Goal: Information Seeking & Learning: Learn about a topic

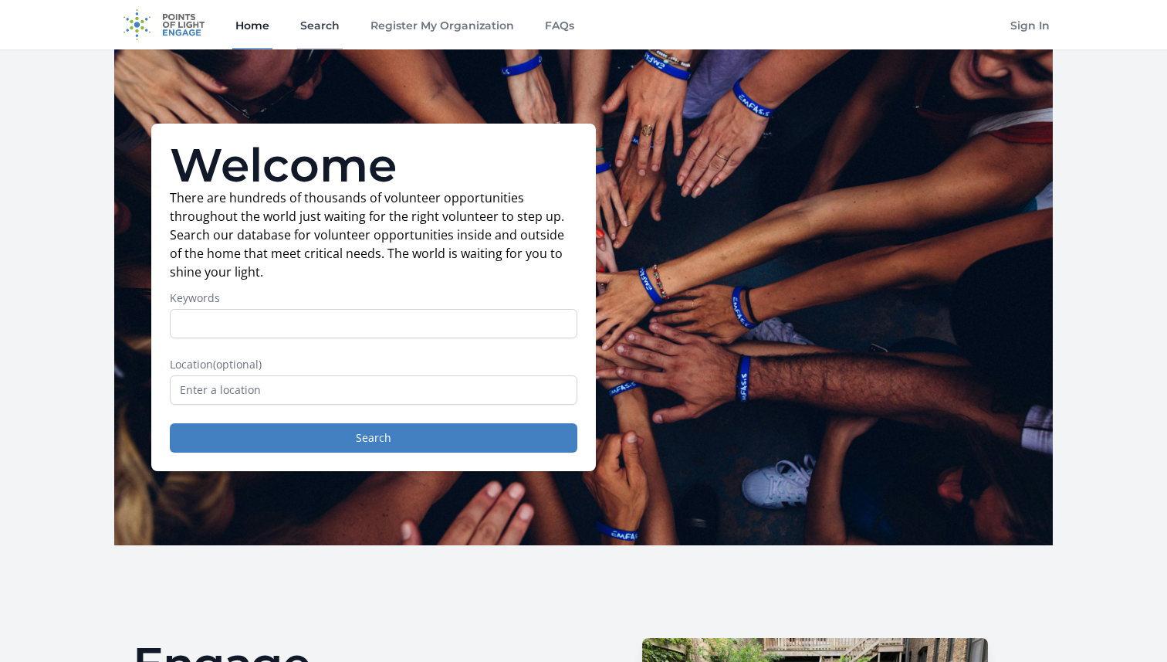
click at [332, 29] on link "Search" at bounding box center [320, 24] width 46 height 49
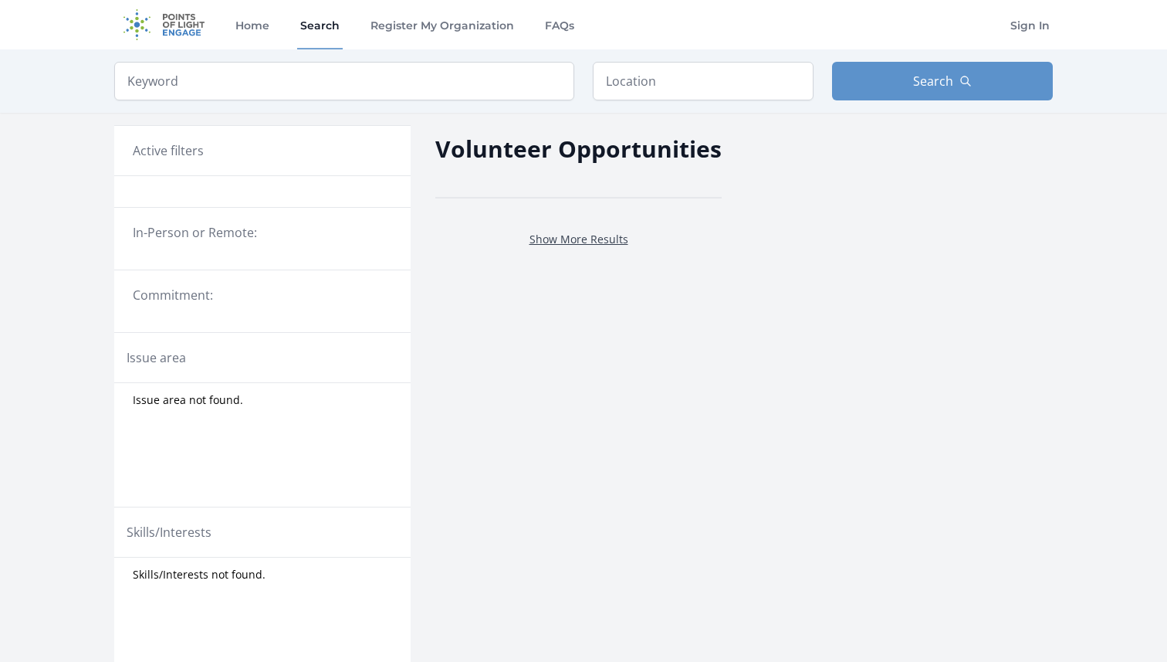
click at [586, 235] on link "Show More Results" at bounding box center [579, 239] width 99 height 15
click at [322, 35] on link "Search" at bounding box center [320, 24] width 46 height 49
click at [184, 33] on img at bounding box center [164, 24] width 100 height 49
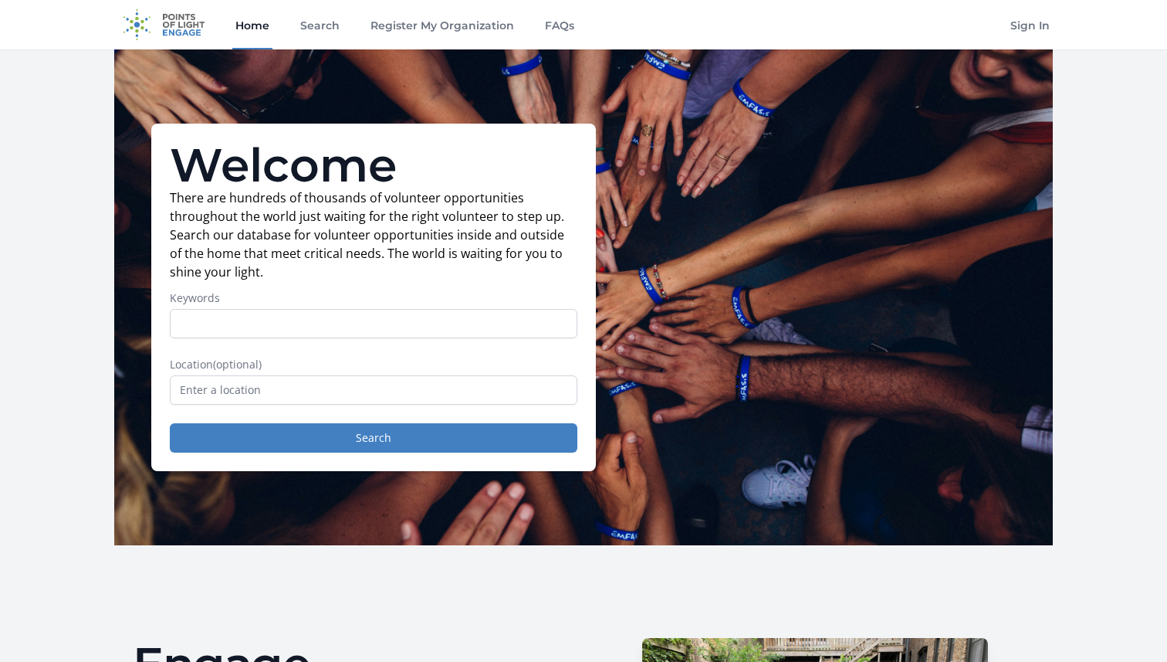
click at [249, 29] on link "Home" at bounding box center [252, 24] width 40 height 49
click at [318, 30] on link "Search" at bounding box center [320, 24] width 46 height 49
click at [323, 25] on link "Search" at bounding box center [320, 24] width 46 height 49
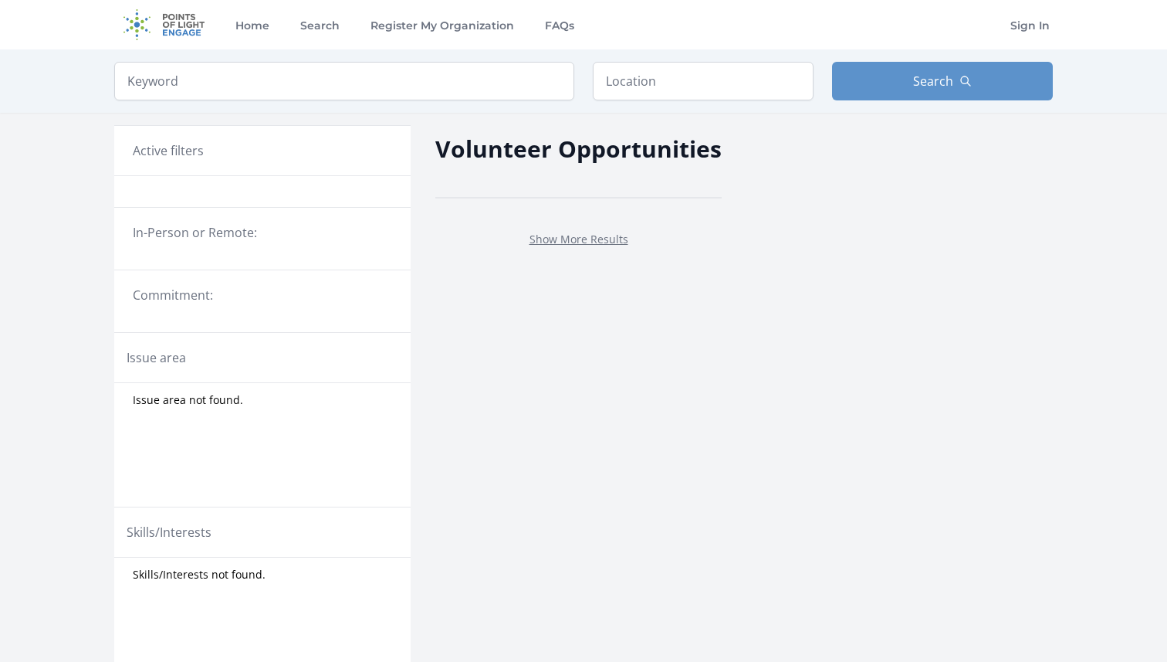
click at [607, 239] on link "Show More Results" at bounding box center [579, 239] width 99 height 15
click at [389, 29] on link "Register My Organization" at bounding box center [442, 24] width 150 height 49
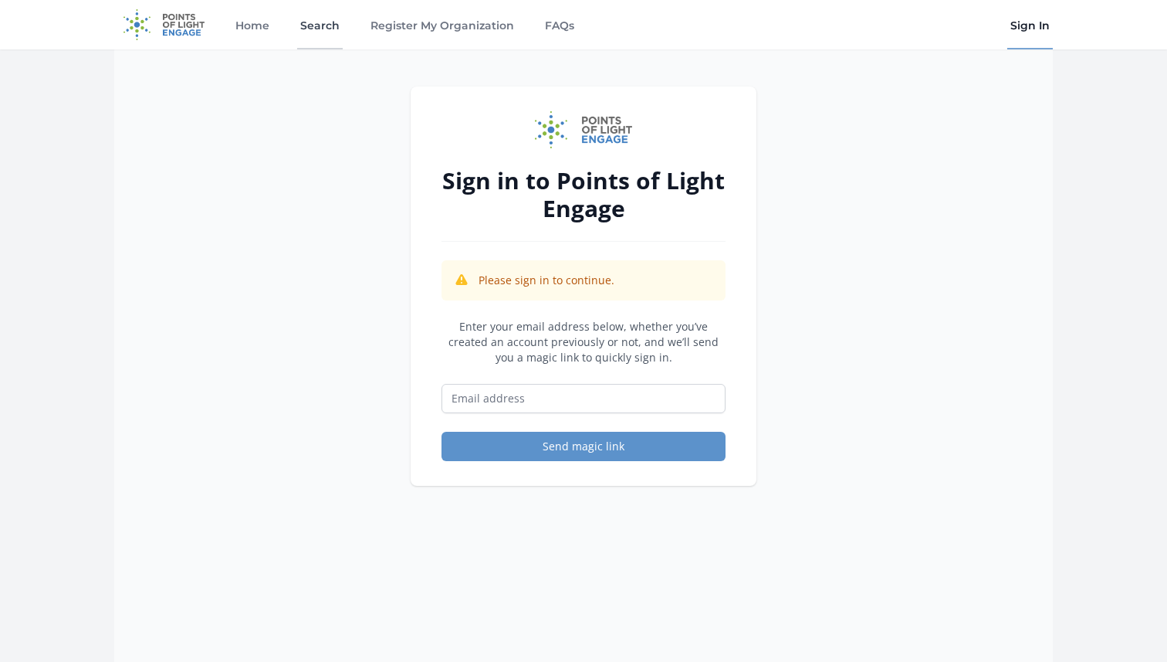
click at [327, 34] on link "Search" at bounding box center [320, 24] width 46 height 49
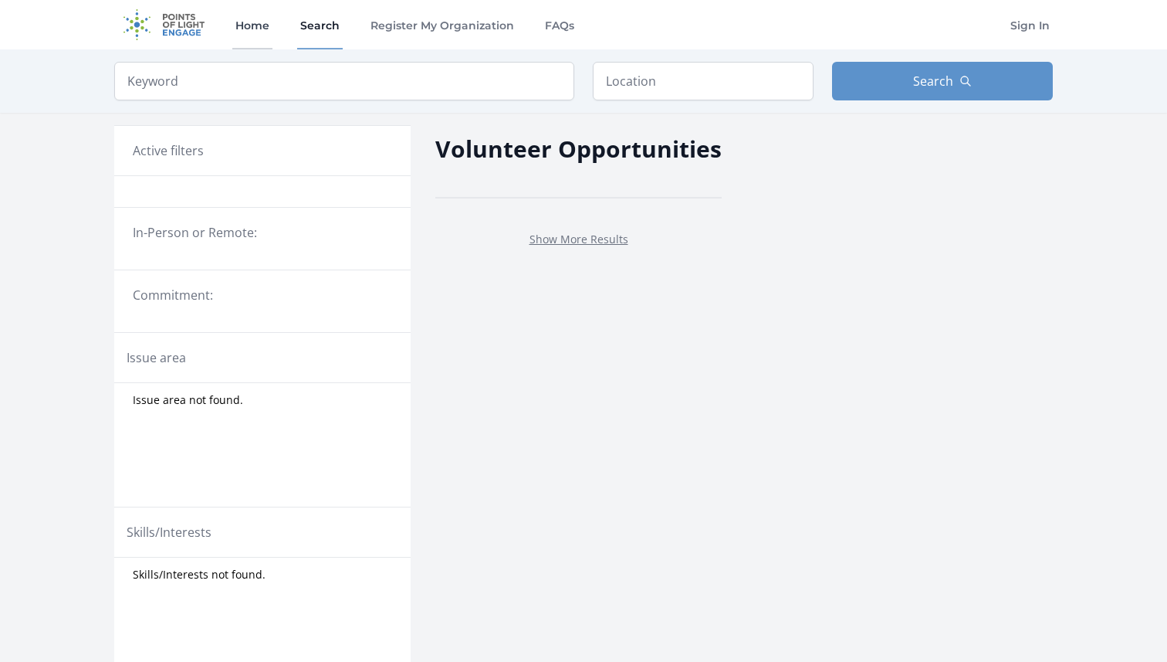
click at [254, 36] on link "Home" at bounding box center [252, 24] width 40 height 49
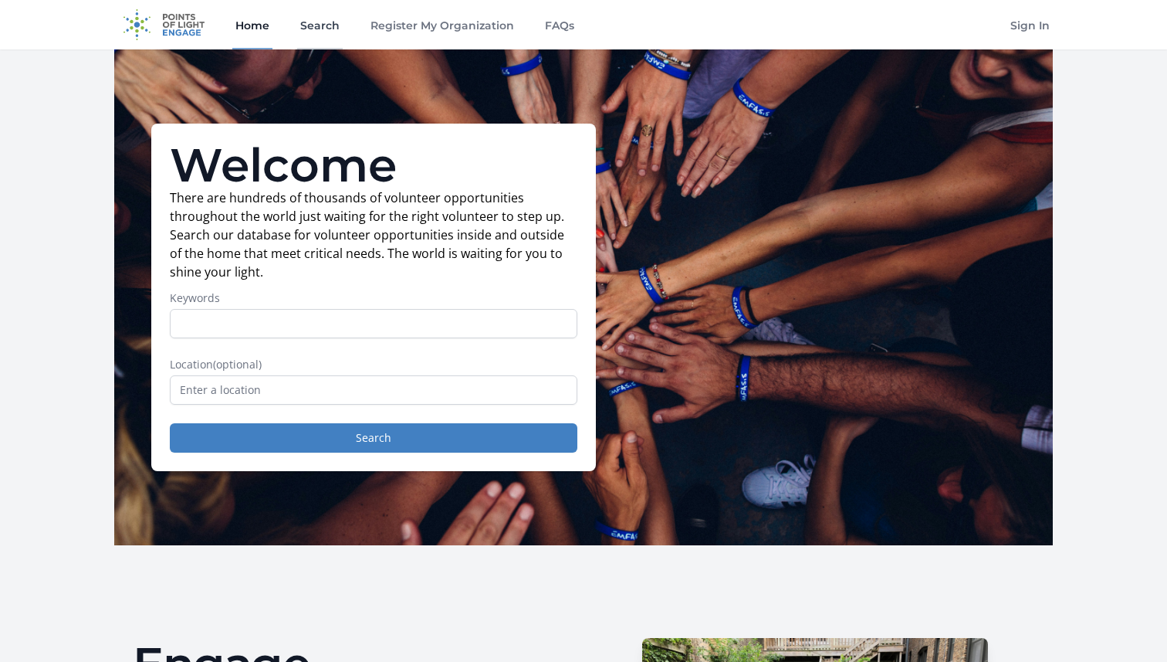
click at [320, 32] on link "Search" at bounding box center [320, 24] width 46 height 49
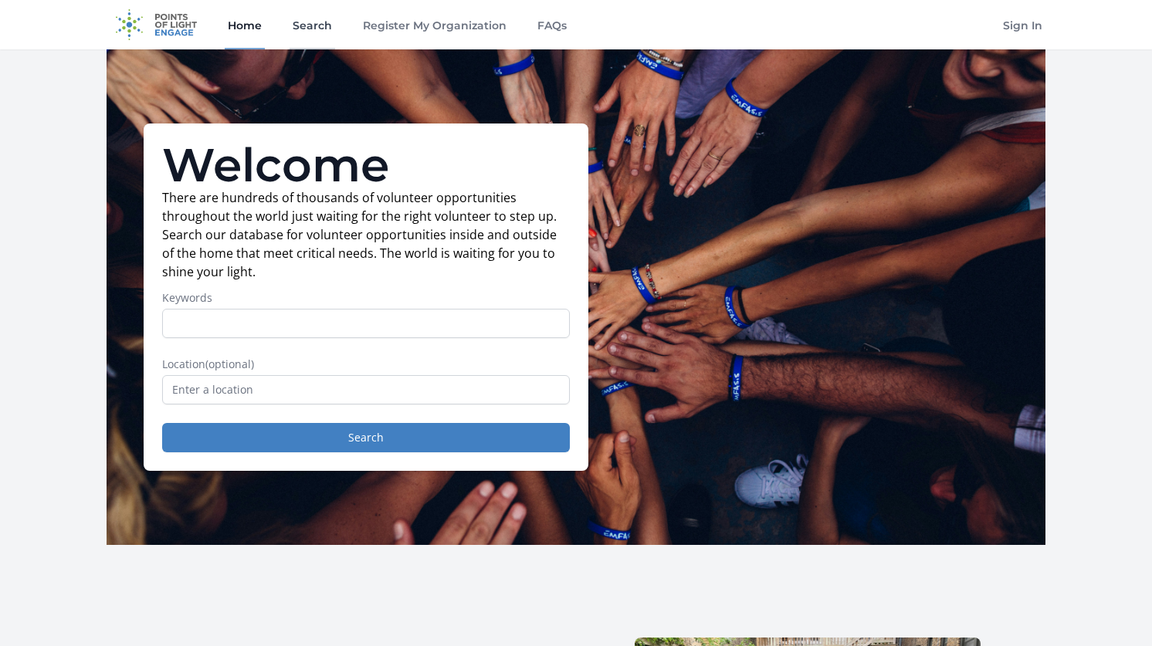
click at [330, 23] on link "Search" at bounding box center [313, 24] width 46 height 49
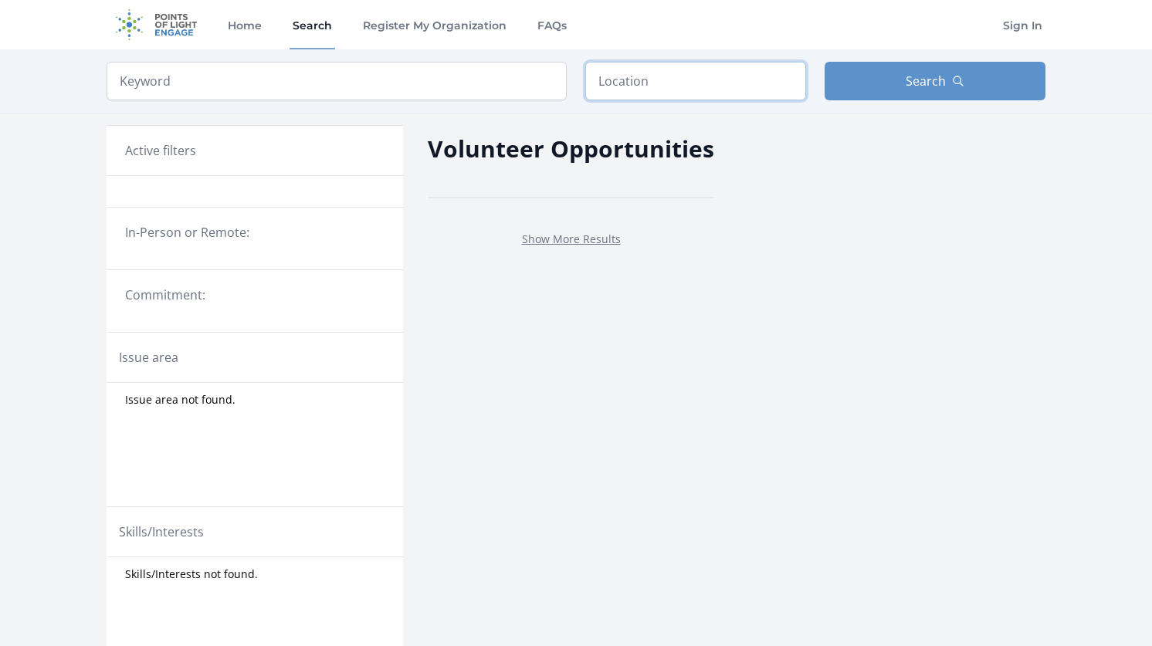
click at [620, 93] on input "text" at bounding box center [695, 81] width 221 height 39
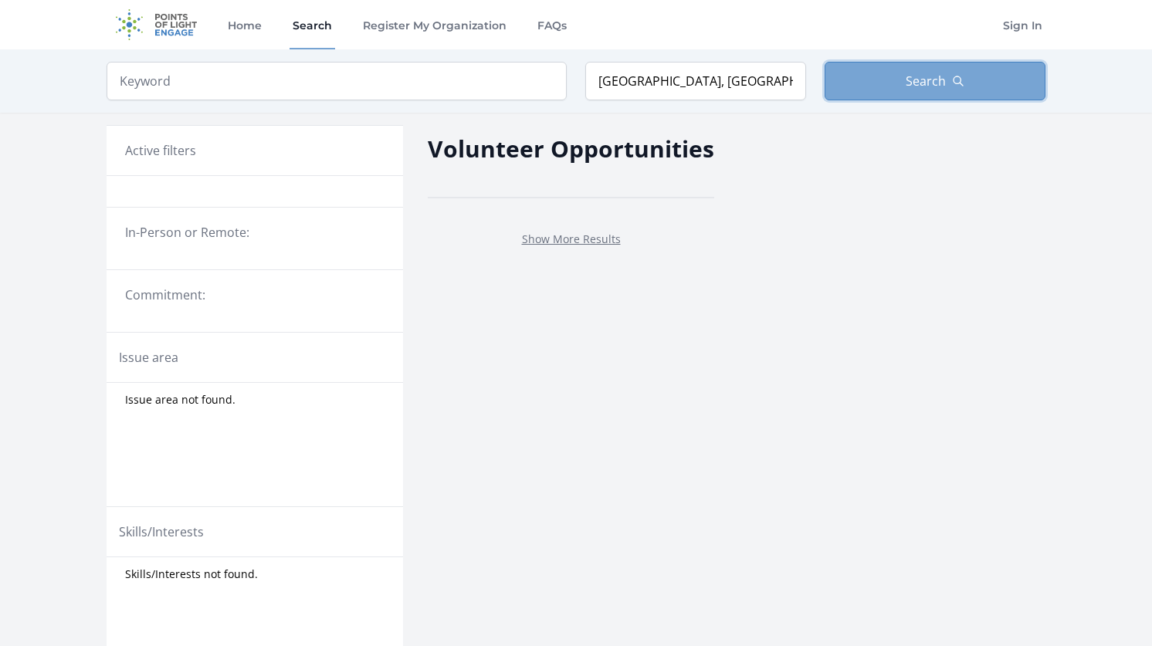
click at [882, 69] on button "Search" at bounding box center [935, 81] width 221 height 39
click at [564, 242] on link "Show More Results" at bounding box center [571, 239] width 99 height 15
click at [644, 91] on input "Monterrey, Nuevo Leon, Mexico" at bounding box center [695, 81] width 221 height 39
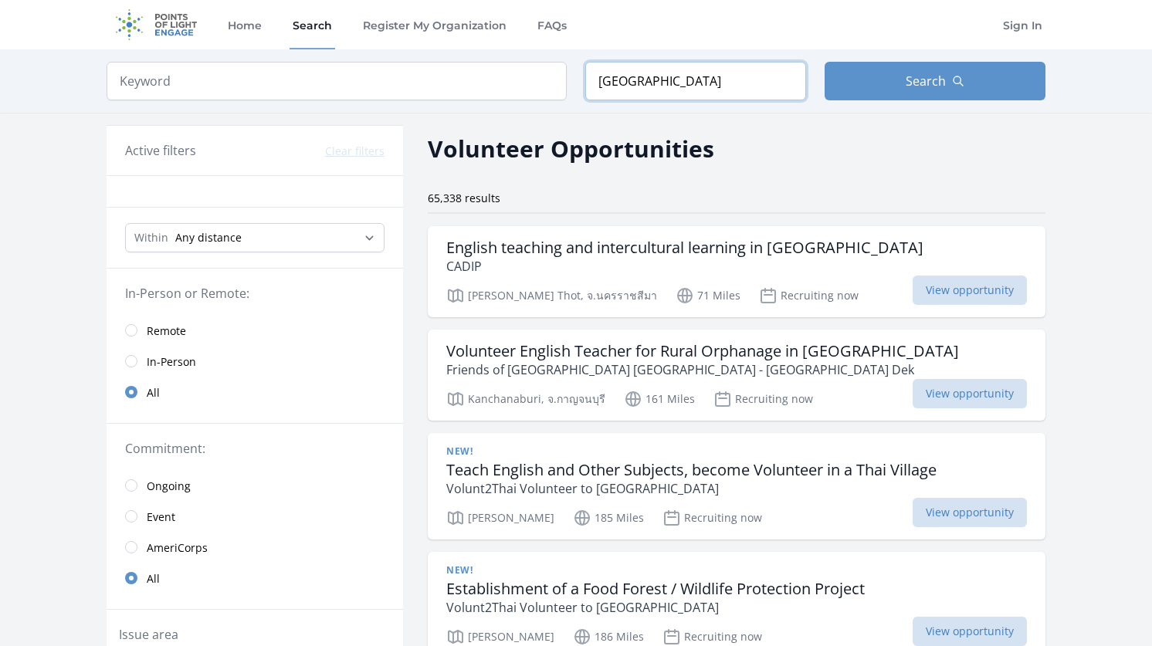
click at [662, 84] on input "Thailand" at bounding box center [695, 81] width 221 height 39
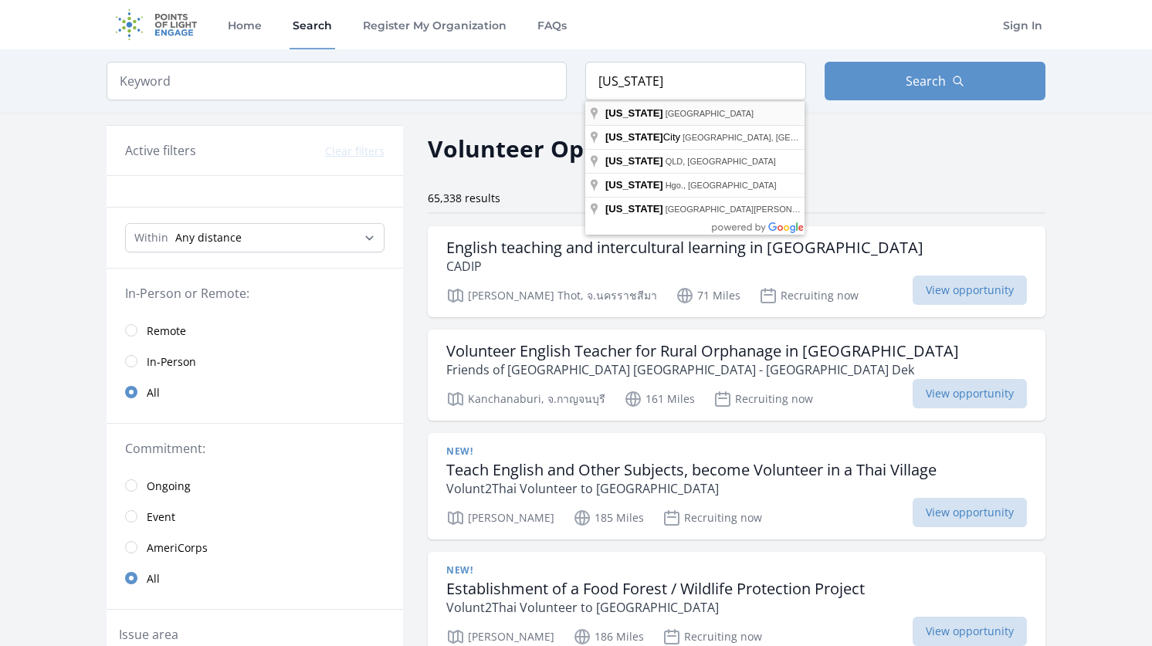
type input "Texas, USA"
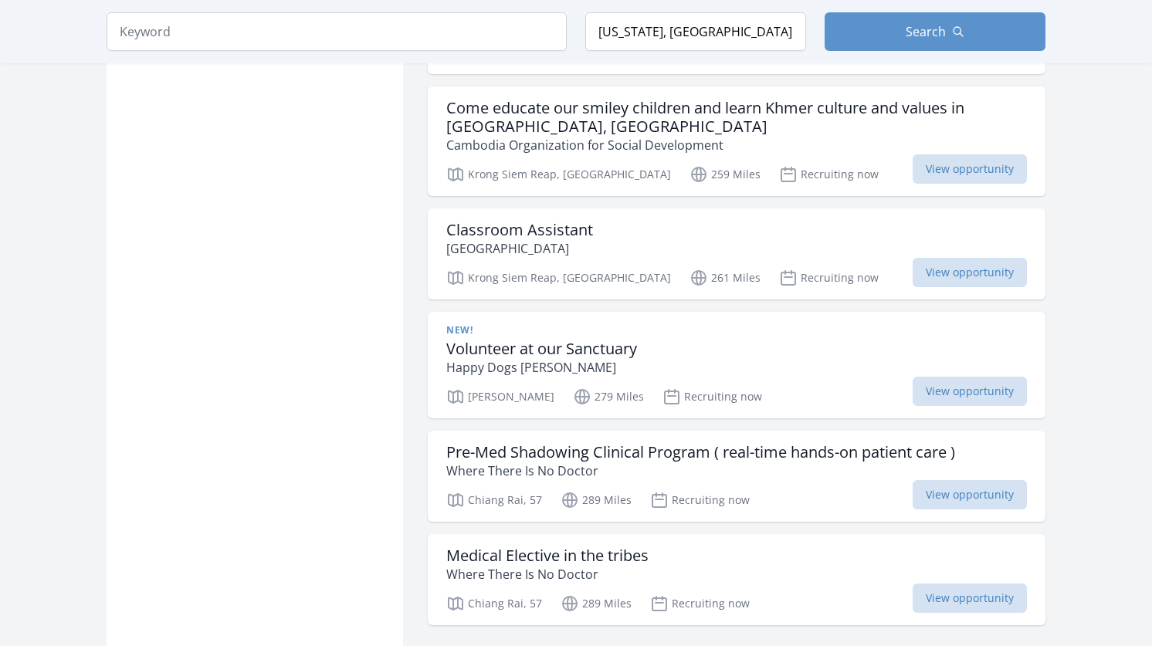
scroll to position [1915, 0]
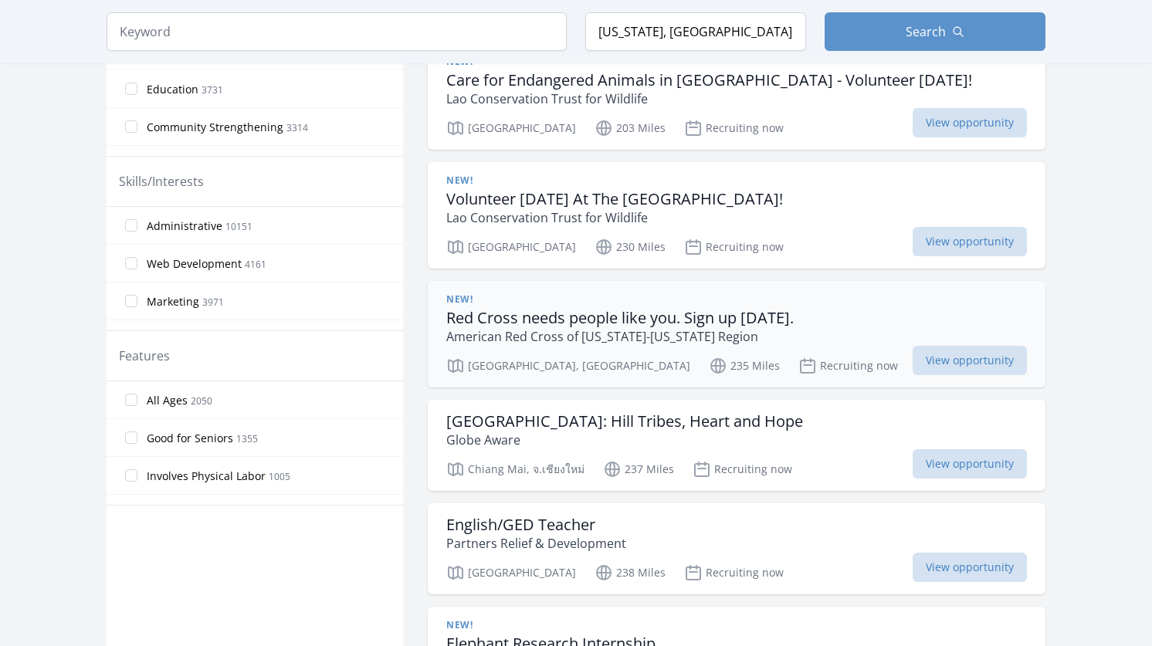
scroll to position [525, 0]
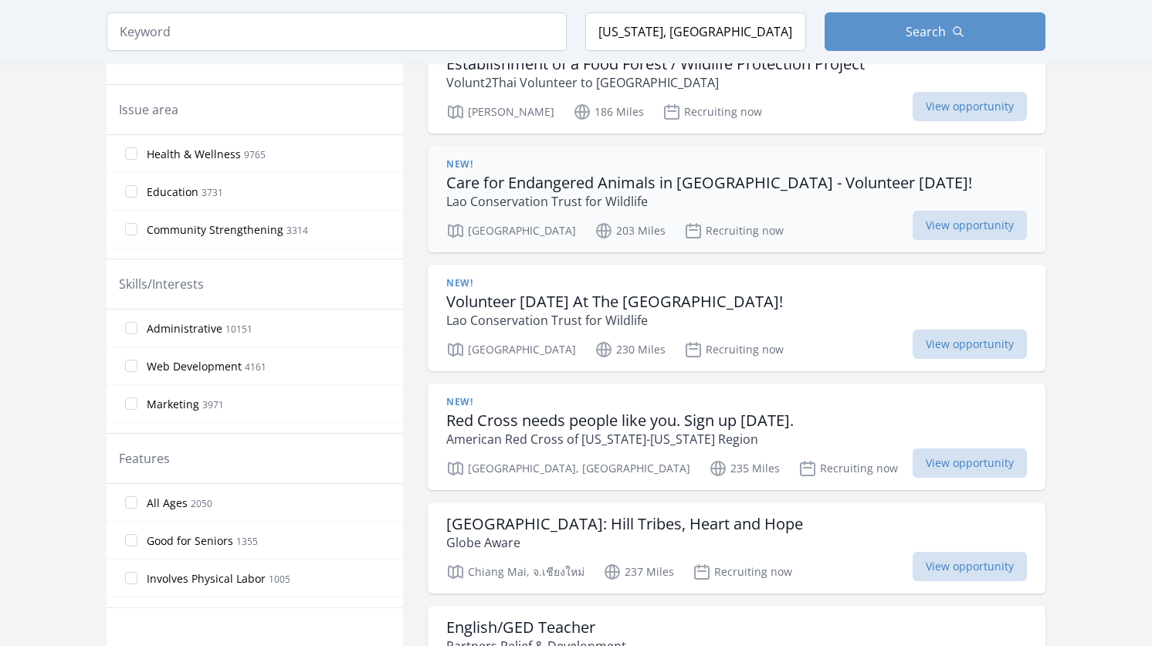
click at [548, 218] on div "Pakngeum District 203 Miles Recruiting now View opportunity" at bounding box center [736, 228] width 581 height 23
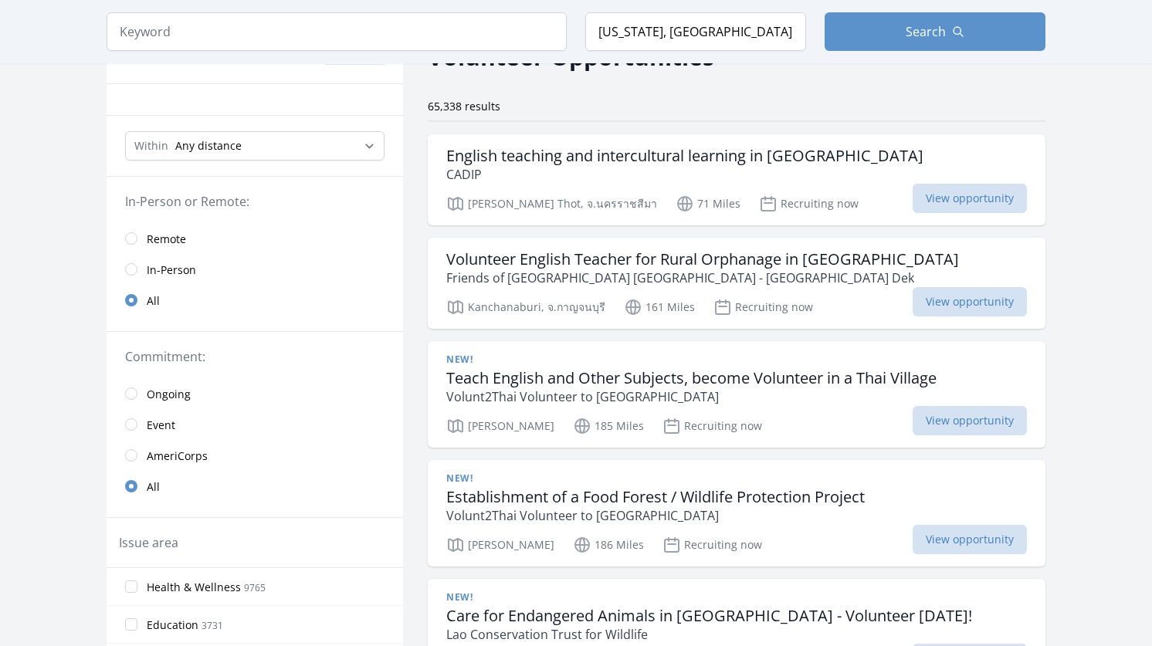
scroll to position [0, 0]
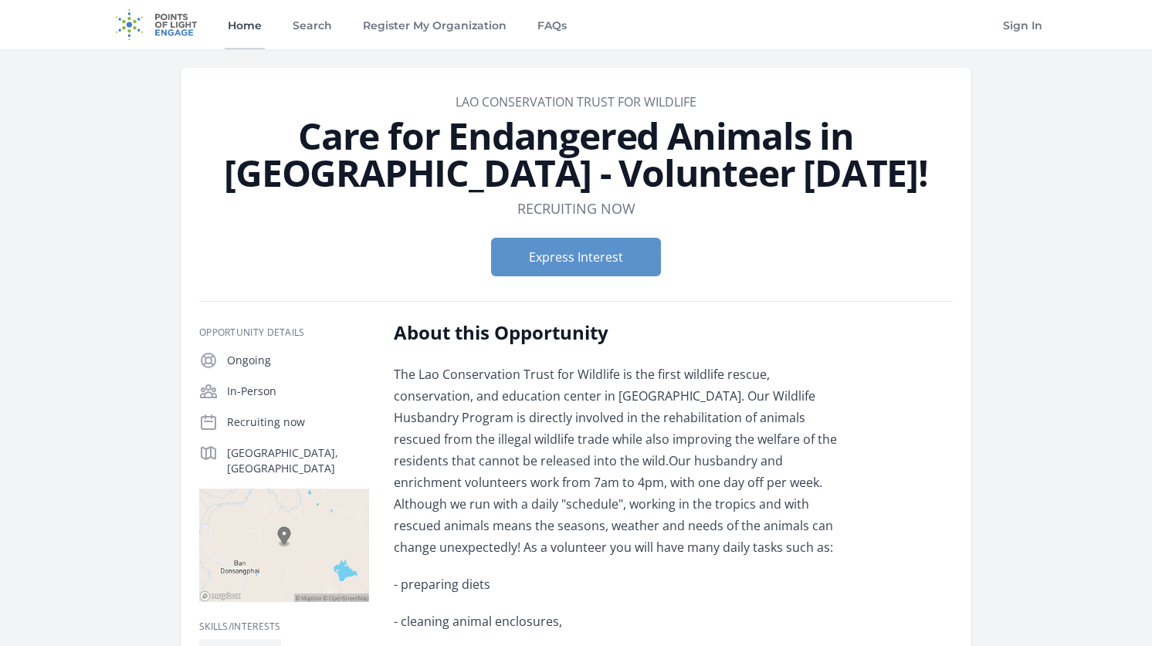
click at [236, 26] on link "Home" at bounding box center [245, 24] width 40 height 49
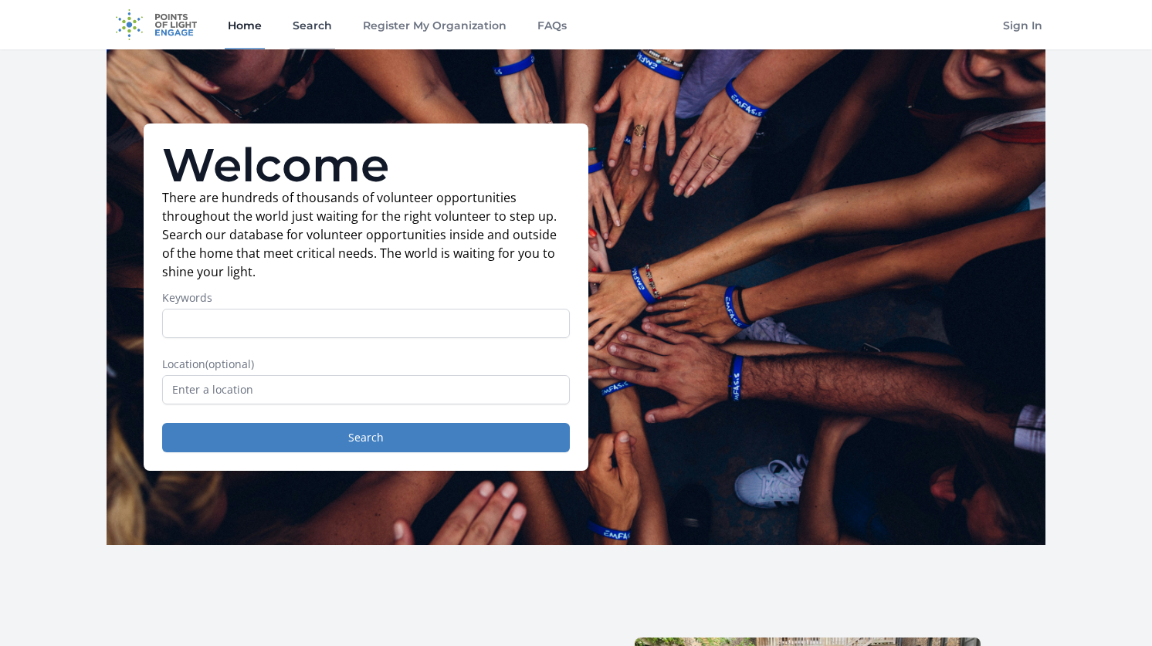
click at [309, 29] on link "Search" at bounding box center [313, 24] width 46 height 49
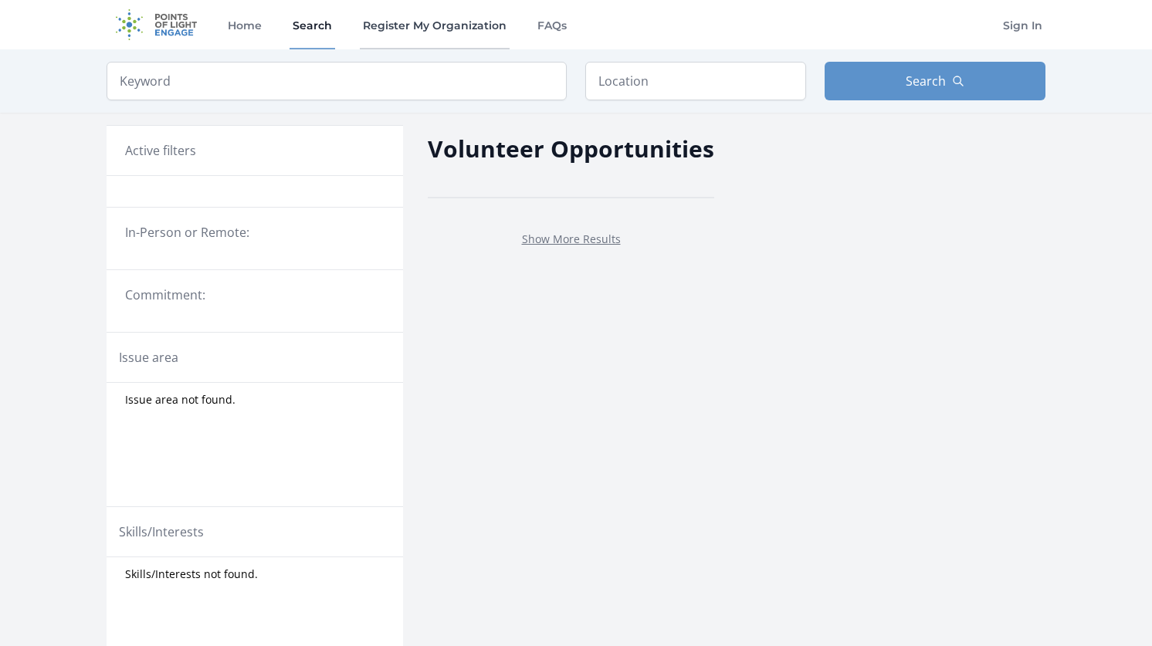
click at [448, 35] on link "Register My Organization" at bounding box center [435, 24] width 150 height 49
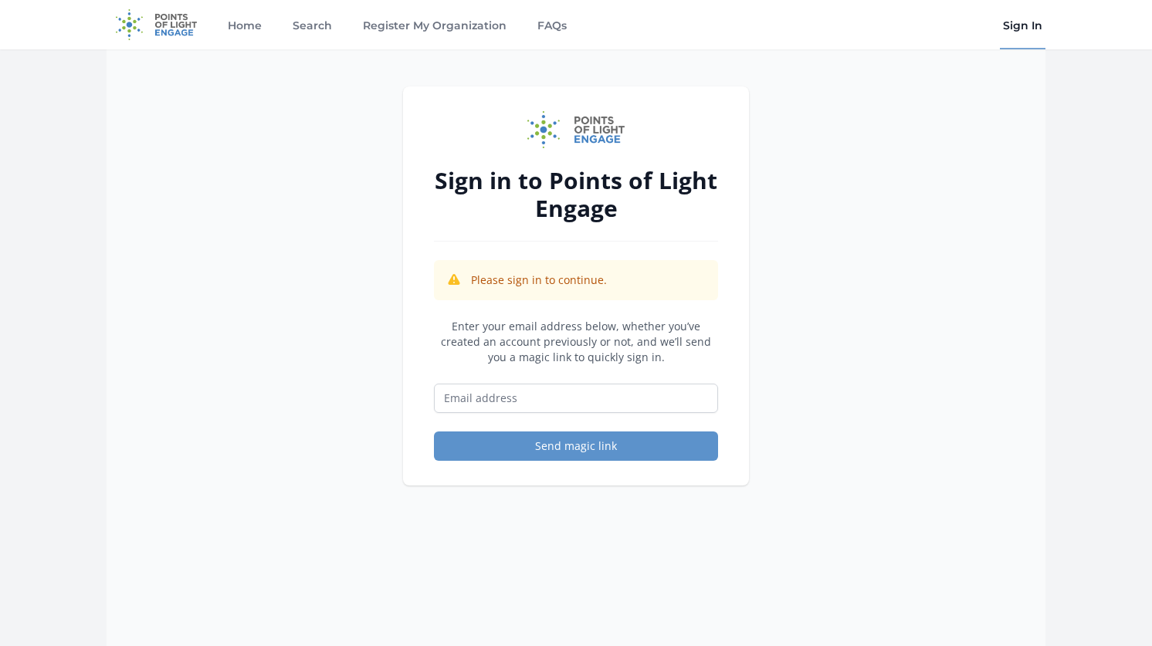
click at [195, 25] on img at bounding box center [157, 24] width 100 height 49
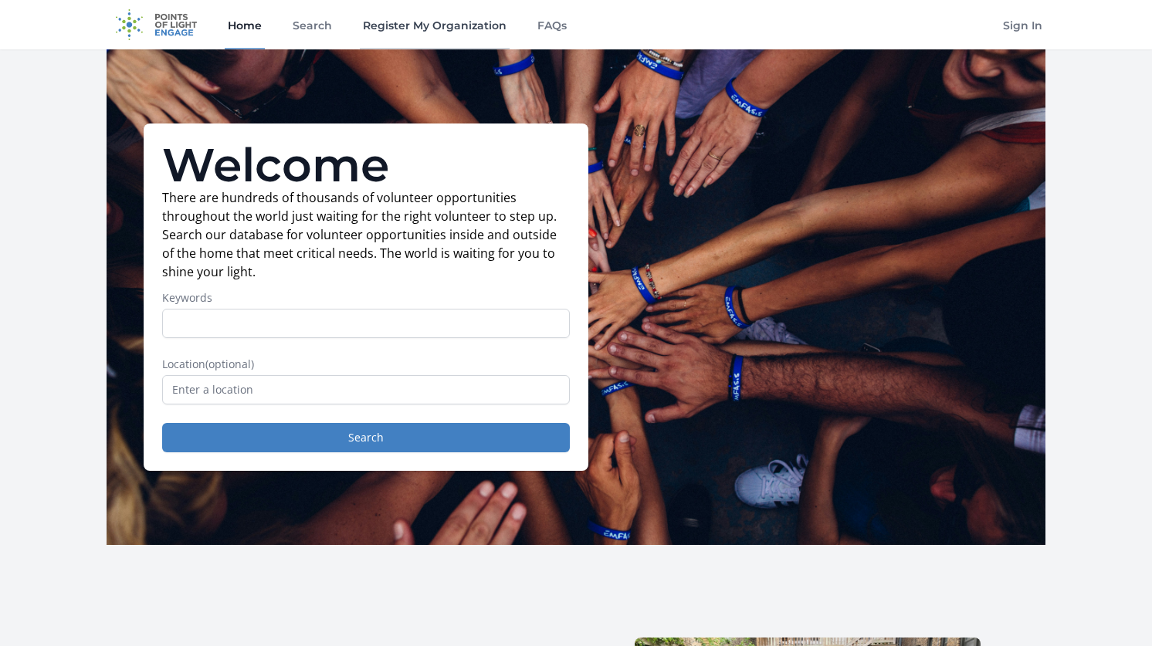
click at [460, 25] on link "Register My Organization" at bounding box center [435, 24] width 150 height 49
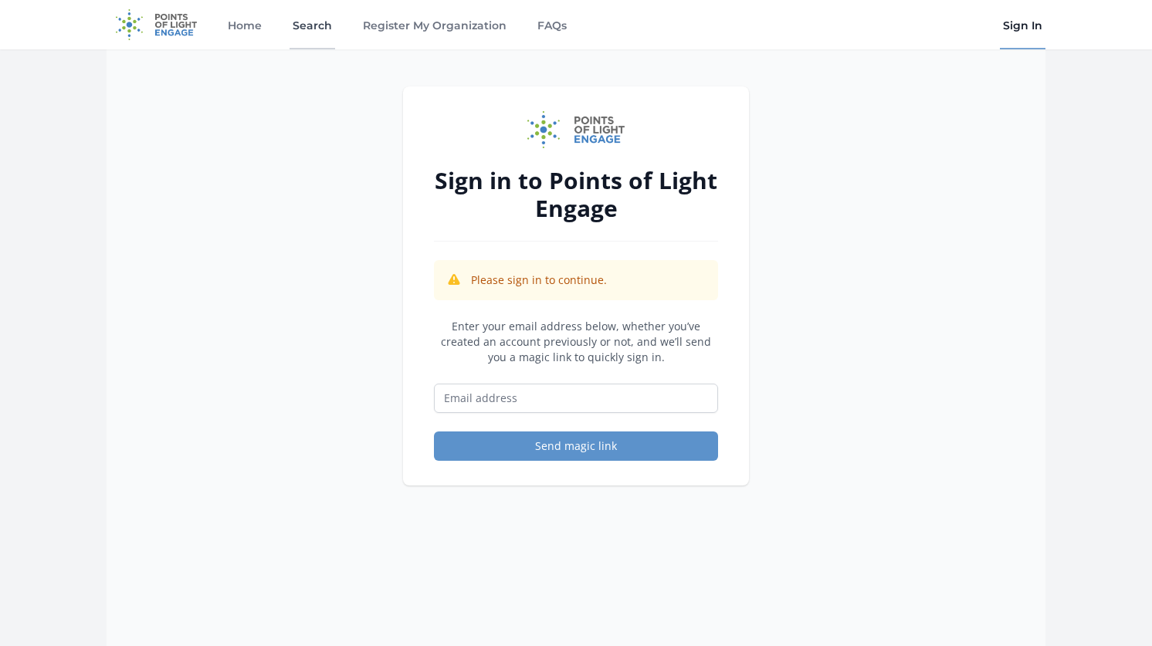
click at [319, 33] on link "Search" at bounding box center [313, 24] width 46 height 49
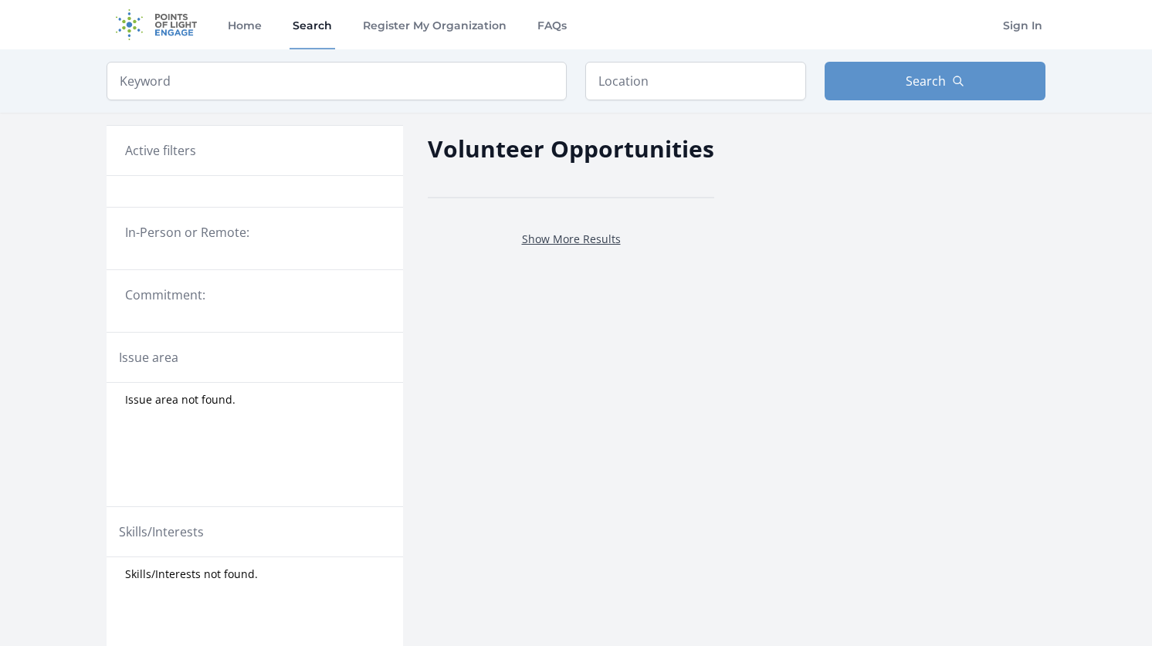
click at [576, 238] on link "Show More Results" at bounding box center [571, 239] width 99 height 15
click at [654, 86] on input "text" at bounding box center [695, 81] width 221 height 39
click at [682, 75] on input "text" at bounding box center [695, 81] width 221 height 39
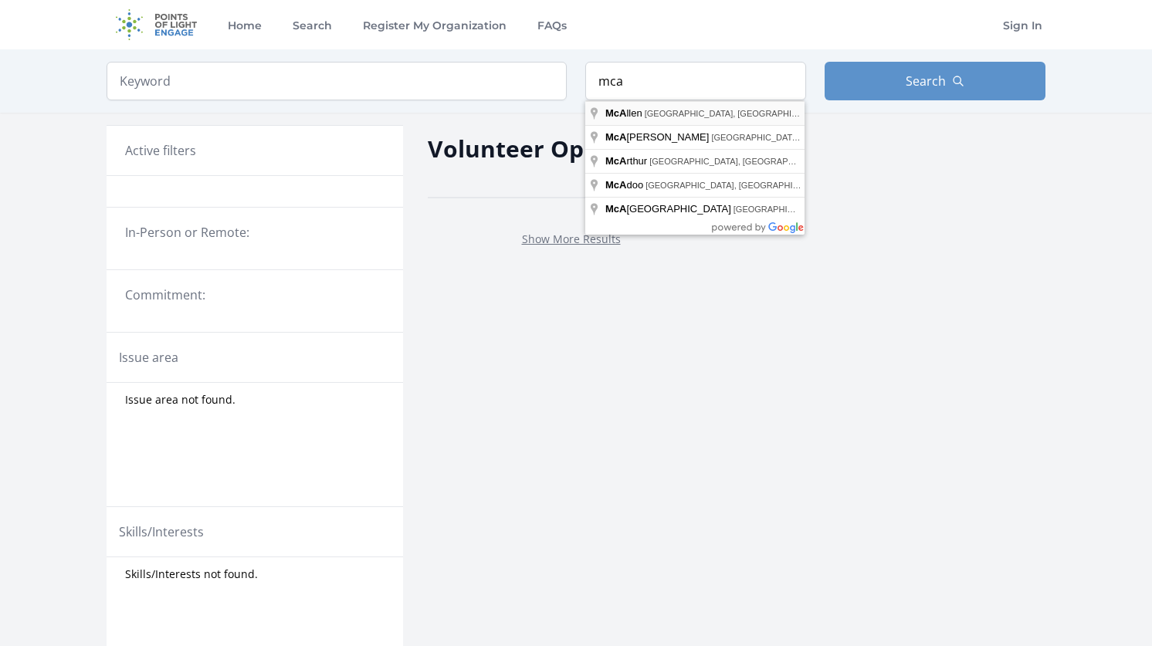
type input "McAllen, TX, USA"
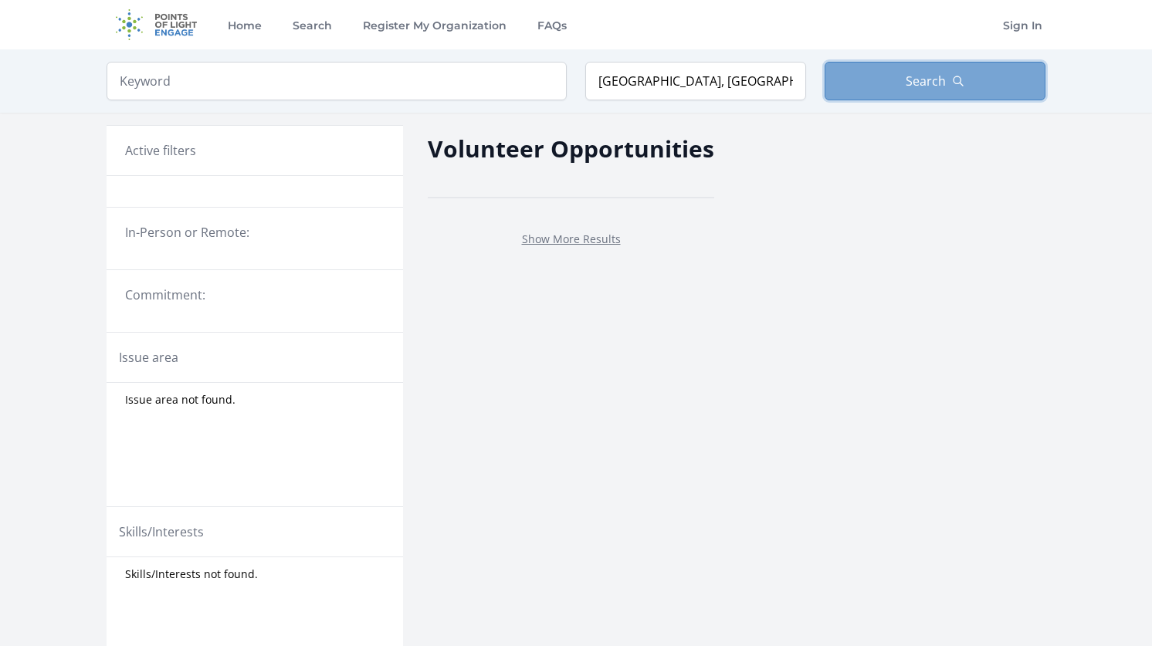
click at [867, 93] on button "Search" at bounding box center [935, 81] width 221 height 39
click at [589, 232] on link "Show More Results" at bounding box center [571, 239] width 99 height 15
click at [312, 36] on link "Search" at bounding box center [313, 24] width 46 height 49
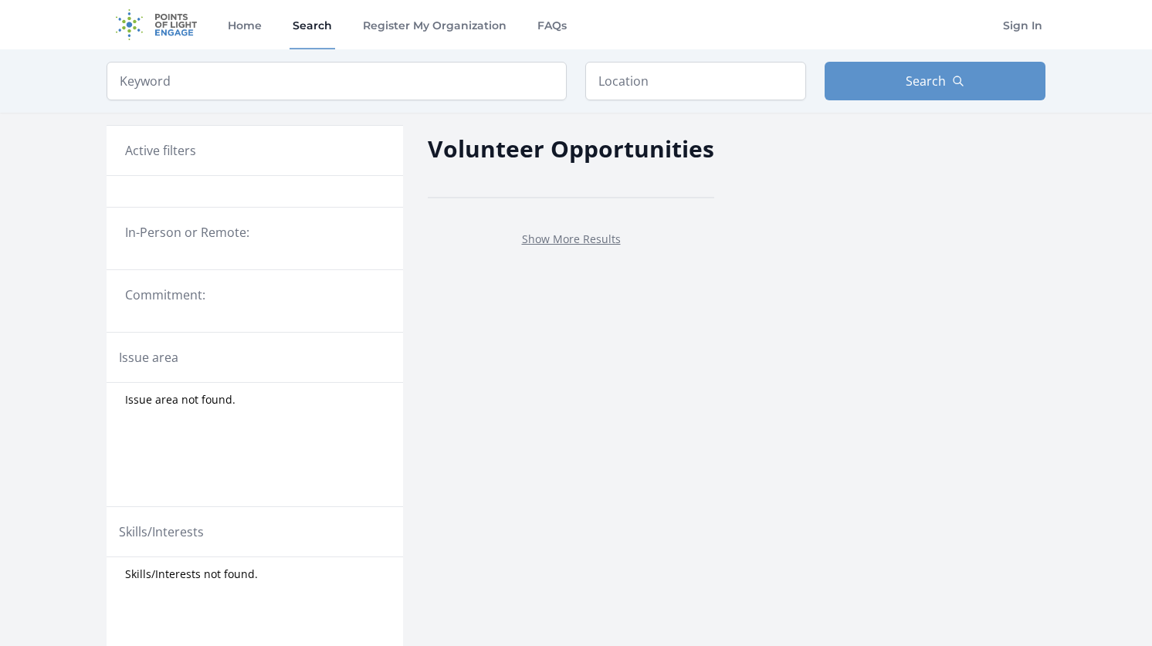
click at [459, 284] on div "Volunteer Opportunities Show More Results" at bounding box center [571, 484] width 286 height 743
click at [579, 240] on link "Show More Results" at bounding box center [571, 239] width 99 height 15
click at [550, 244] on link "Show More Results" at bounding box center [571, 239] width 99 height 15
click at [256, 28] on link "Home" at bounding box center [245, 24] width 40 height 49
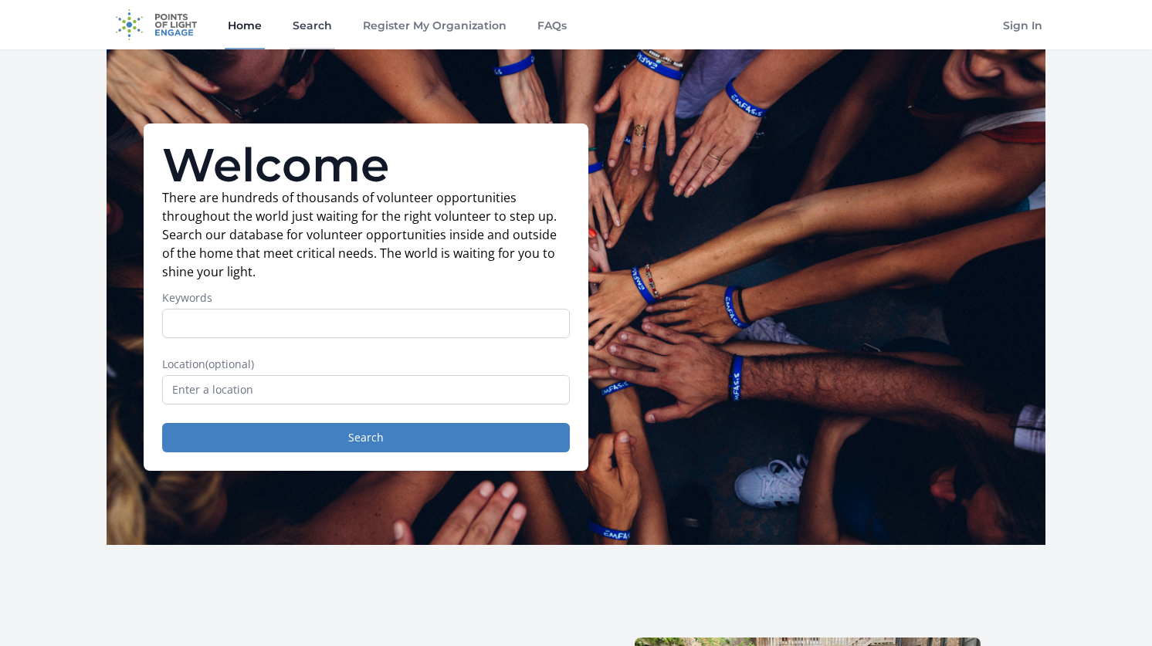
click at [310, 29] on link "Search" at bounding box center [313, 24] width 46 height 49
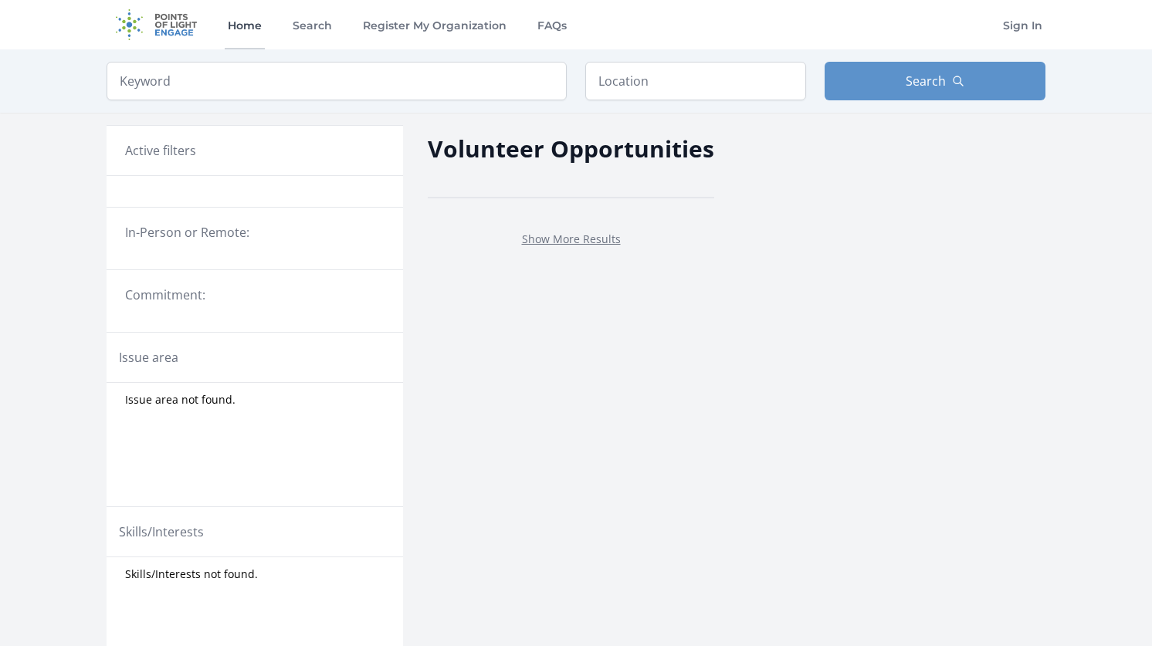
click at [247, 35] on link "Home" at bounding box center [245, 24] width 40 height 49
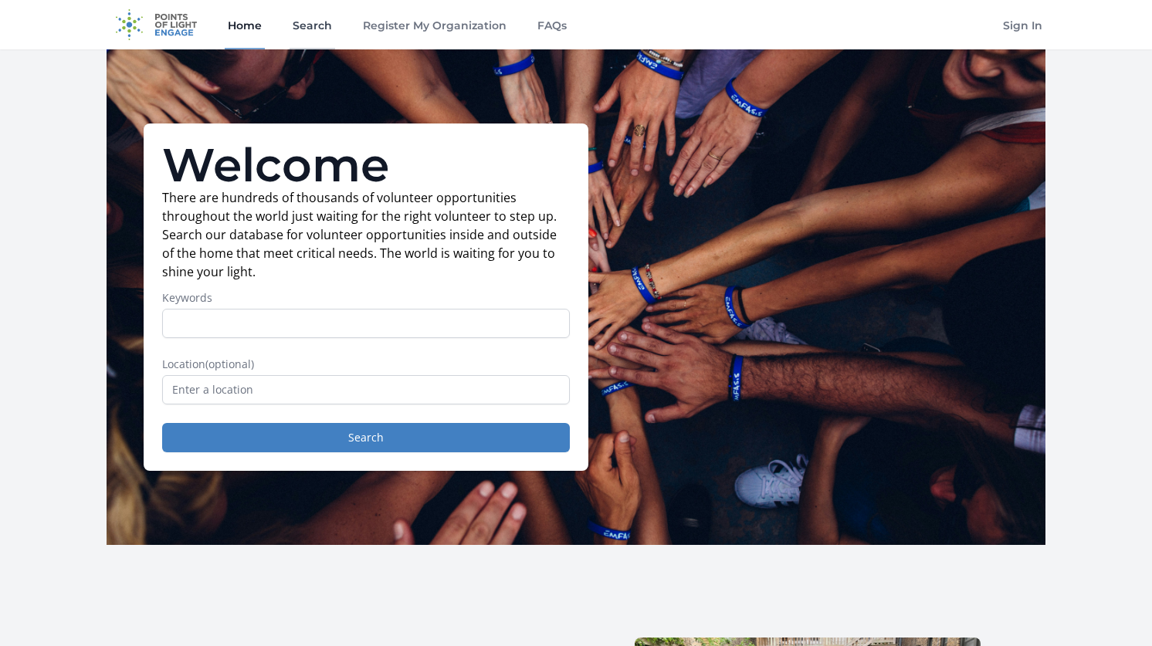
click at [313, 33] on link "Search" at bounding box center [313, 24] width 46 height 49
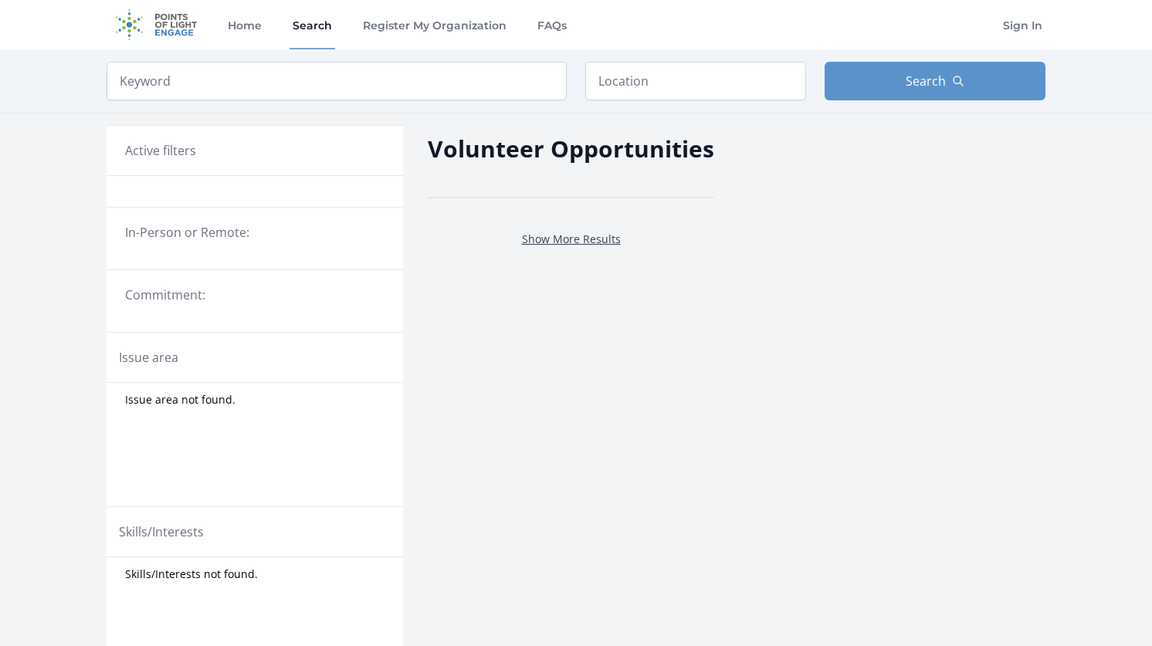
click at [553, 235] on link "Show More Results" at bounding box center [571, 239] width 99 height 15
click at [566, 247] on p "Show More Results" at bounding box center [570, 238] width 249 height 19
click at [561, 242] on link "Show More Results" at bounding box center [571, 239] width 99 height 15
click at [708, 30] on div "Home Search Register My Organization FAQs Sign In" at bounding box center [576, 24] width 939 height 49
click at [594, 235] on link "Show More Results" at bounding box center [571, 239] width 99 height 15
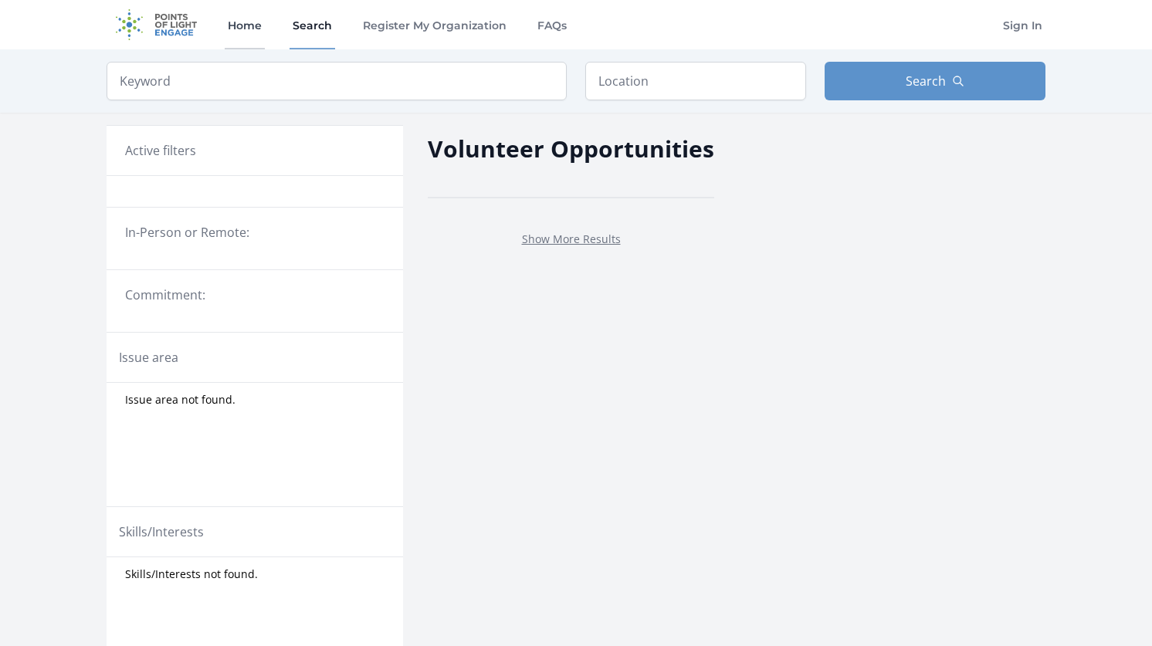
click at [228, 25] on link "Home" at bounding box center [245, 24] width 40 height 49
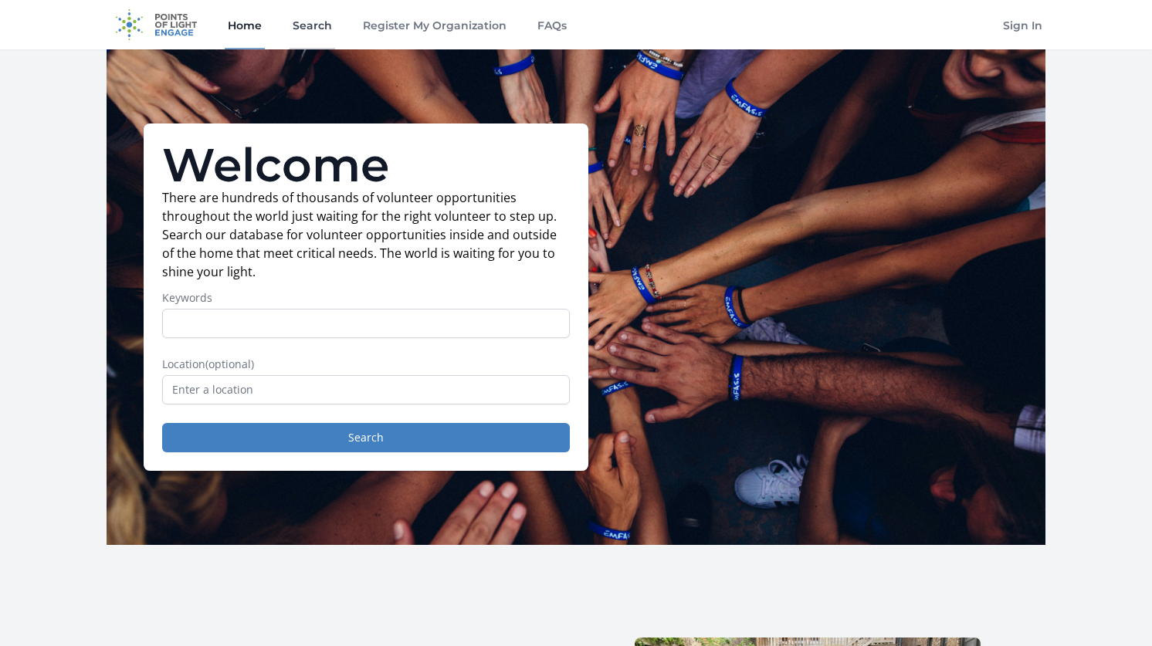
click at [313, 29] on link "Search" at bounding box center [313, 24] width 46 height 49
click at [300, 27] on link "Search" at bounding box center [313, 24] width 46 height 49
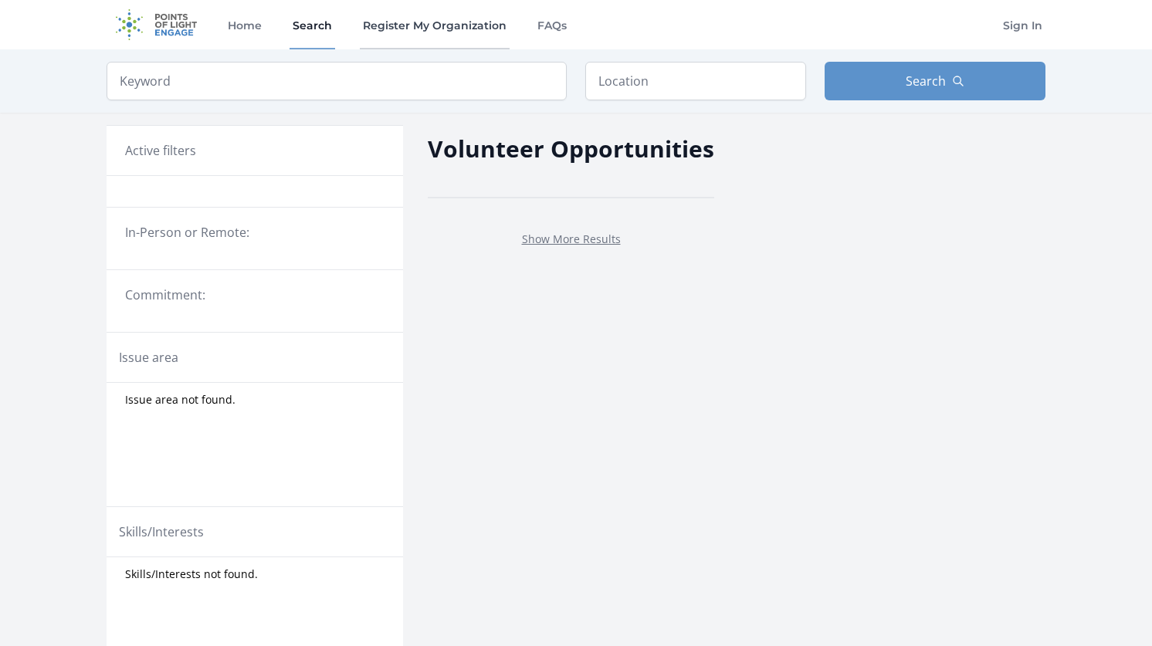
click at [381, 33] on link "Register My Organization" at bounding box center [435, 24] width 150 height 49
click at [412, 30] on link "Register My Organization" at bounding box center [435, 24] width 150 height 49
click at [249, 28] on link "Home" at bounding box center [245, 24] width 40 height 49
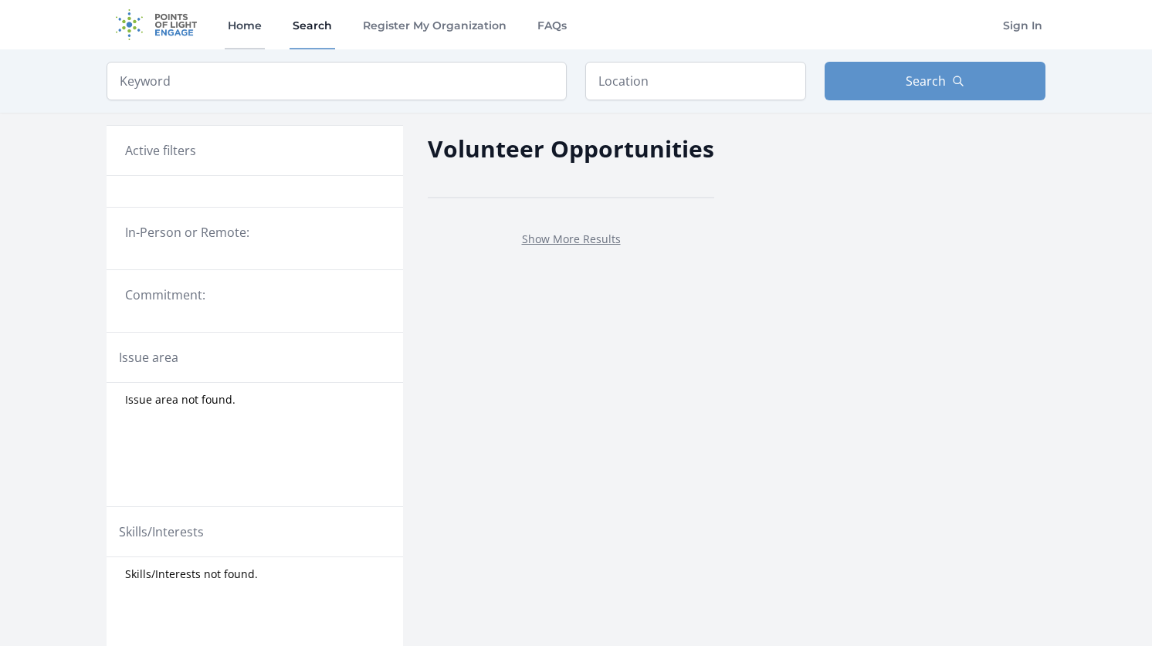
click at [241, 29] on link "Home" at bounding box center [245, 24] width 40 height 49
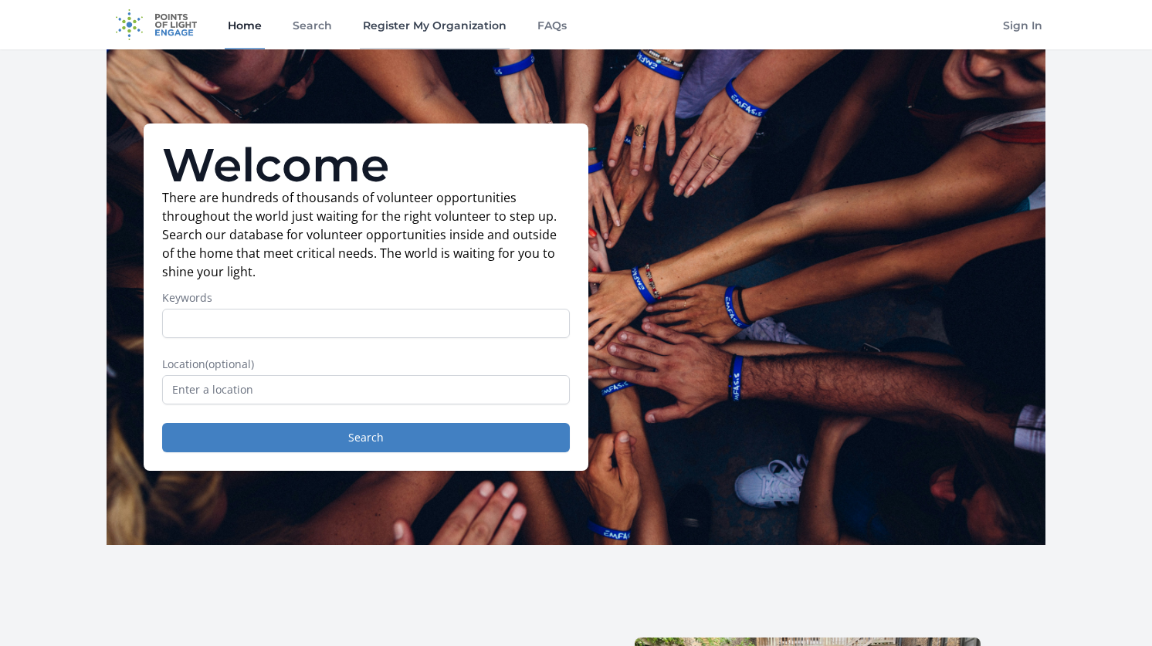
click at [426, 37] on link "Register My Organization" at bounding box center [435, 24] width 150 height 49
click at [1013, 33] on link "Sign In" at bounding box center [1023, 24] width 46 height 49
